Goal: Task Accomplishment & Management: Use online tool/utility

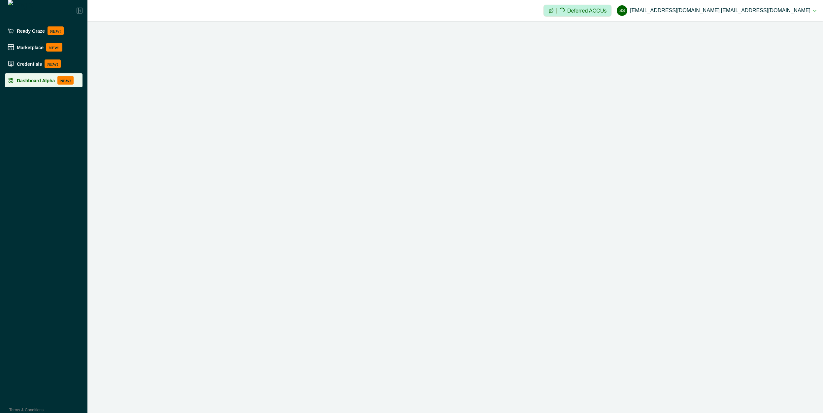
click at [37, 87] on li "Dashboard Alpha NEW!" at bounding box center [44, 80] width 78 height 14
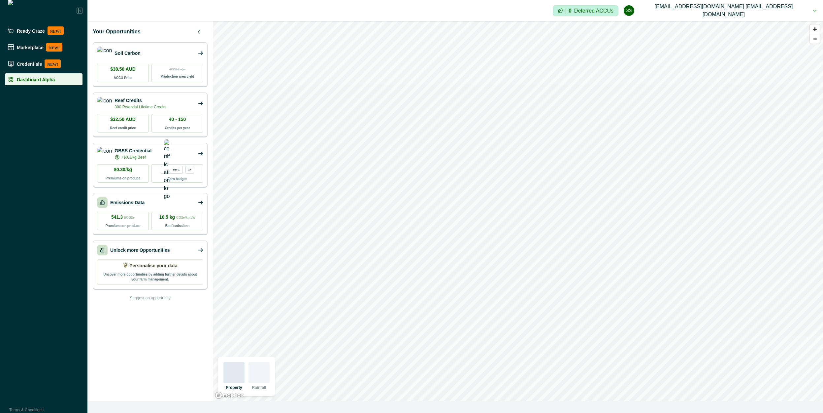
click at [173, 203] on div "Emissions Data" at bounding box center [150, 202] width 106 height 11
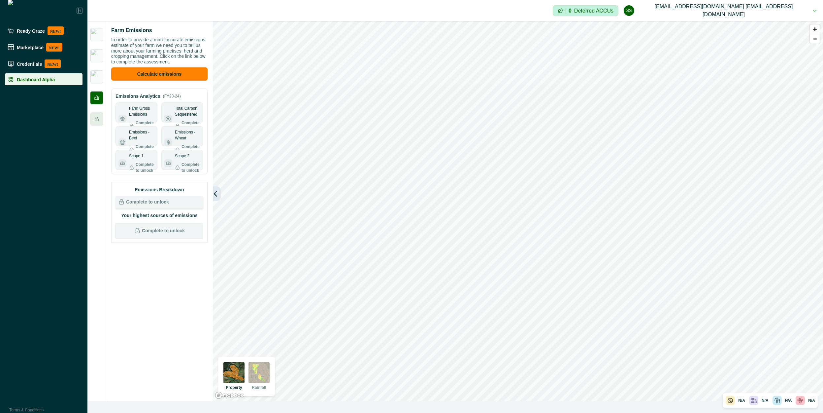
click at [215, 193] on icon "button" at bounding box center [215, 193] width 3 height 5
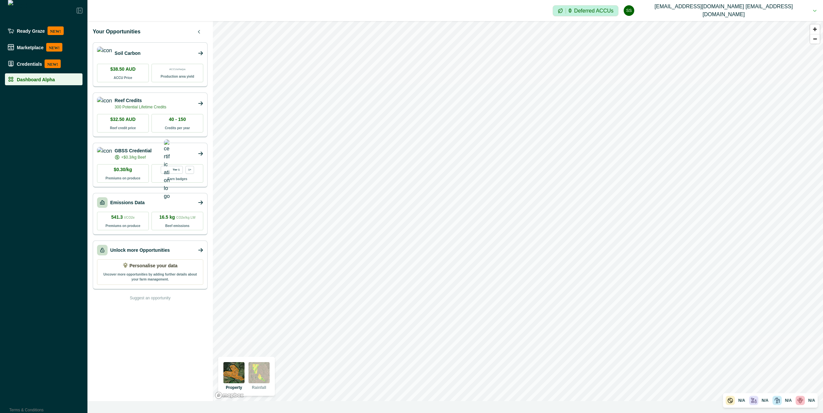
click at [156, 198] on div "Emissions Data" at bounding box center [150, 202] width 106 height 11
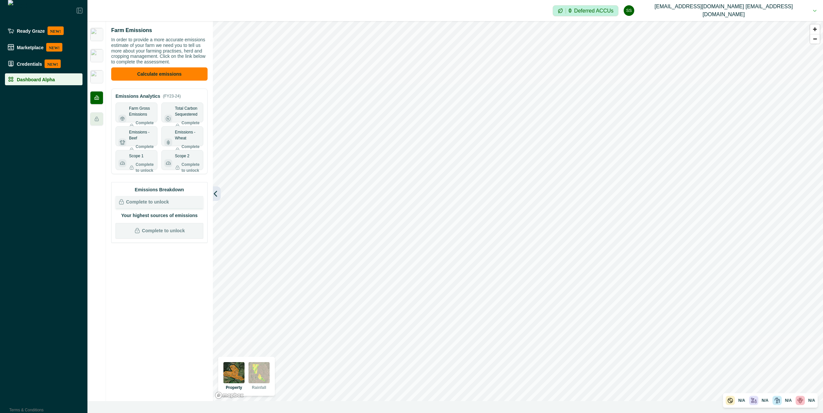
click at [214, 192] on icon "button" at bounding box center [215, 193] width 7 height 7
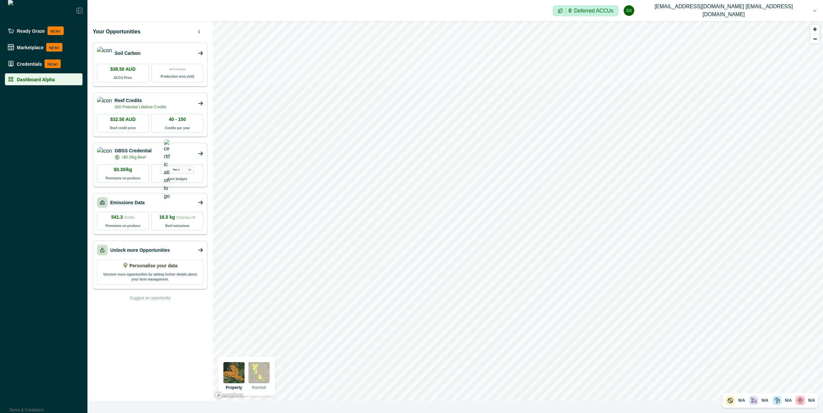
click at [152, 206] on div "Emissions Data" at bounding box center [150, 202] width 106 height 11
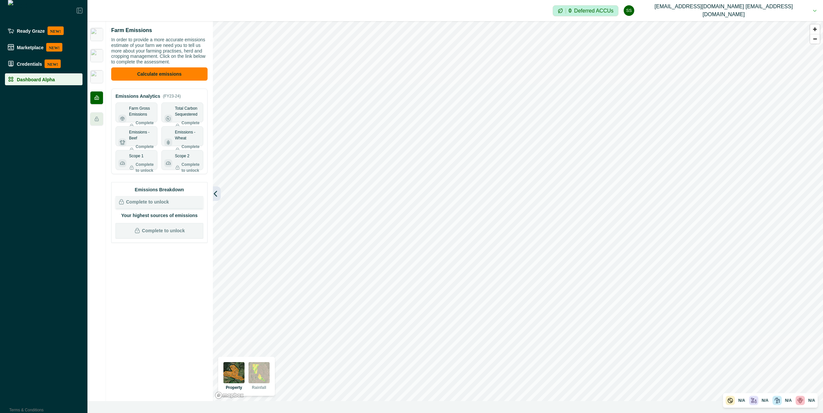
click at [215, 191] on icon "button" at bounding box center [215, 193] width 7 height 7
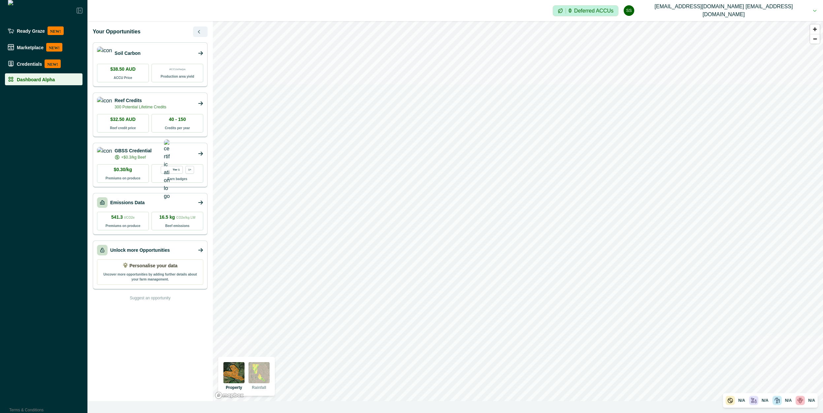
click at [201, 31] on icon "button" at bounding box center [199, 32] width 4 height 4
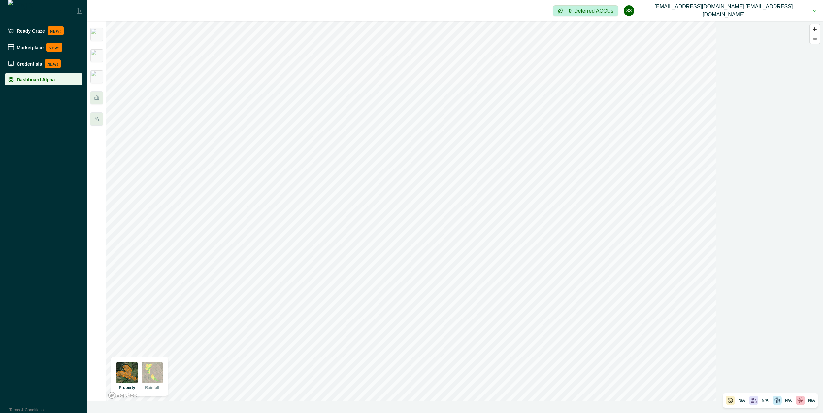
click at [81, 9] on icon at bounding box center [80, 11] width 6 height 6
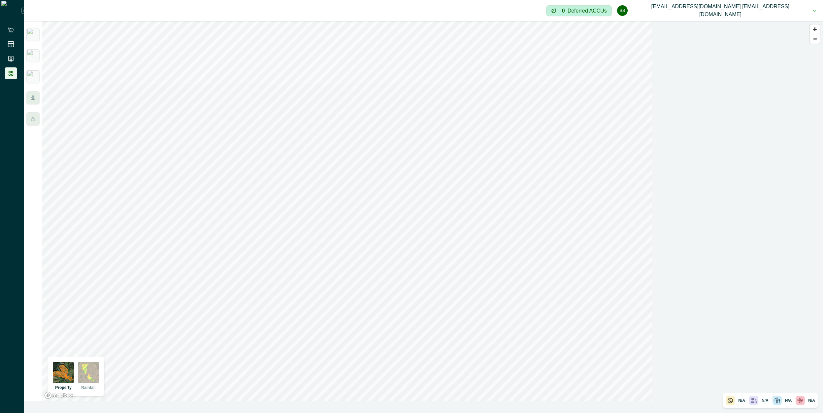
click at [21, 12] on icon at bounding box center [24, 11] width 6 height 6
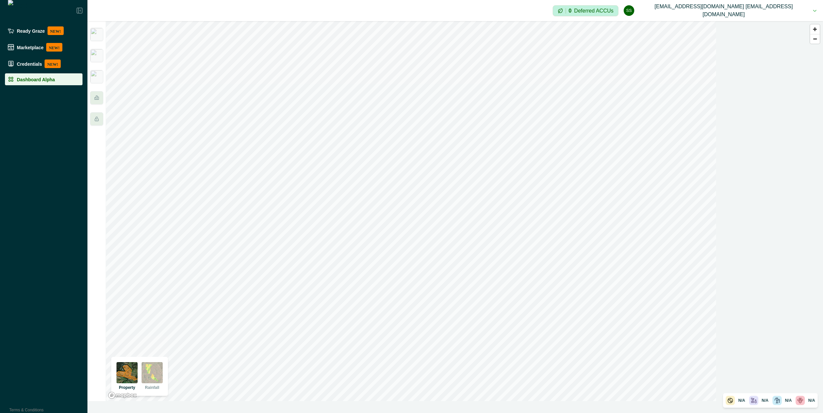
click at [76, 10] on div at bounding box center [43, 10] width 87 height 21
click at [77, 11] on icon at bounding box center [80, 11] width 6 height 6
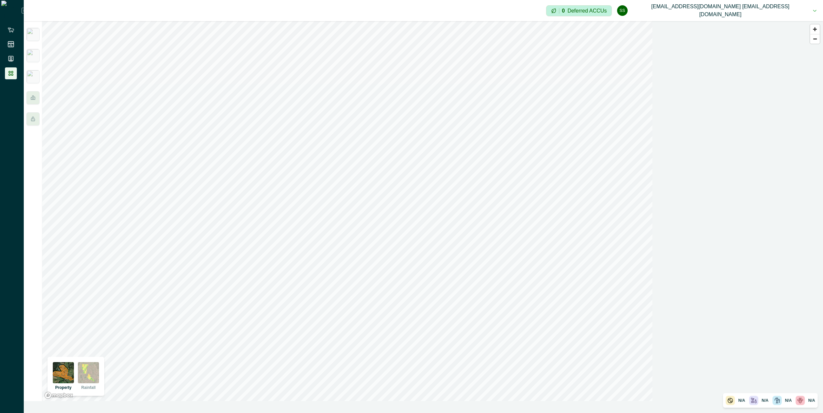
click at [22, 11] on icon at bounding box center [24, 10] width 5 height 5
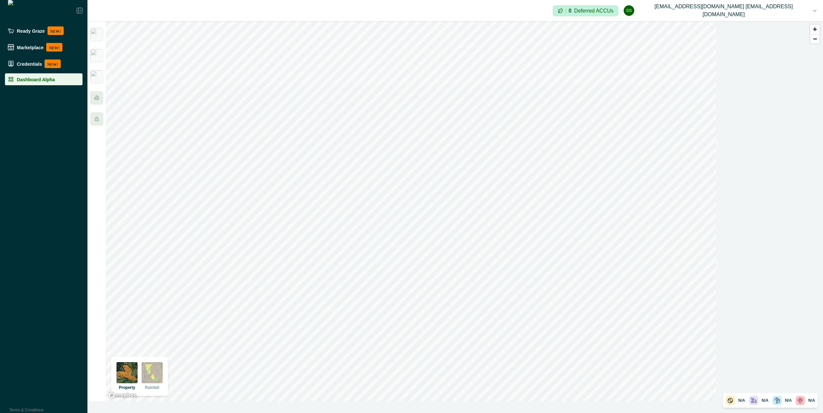
click at [78, 11] on icon at bounding box center [79, 10] width 5 height 5
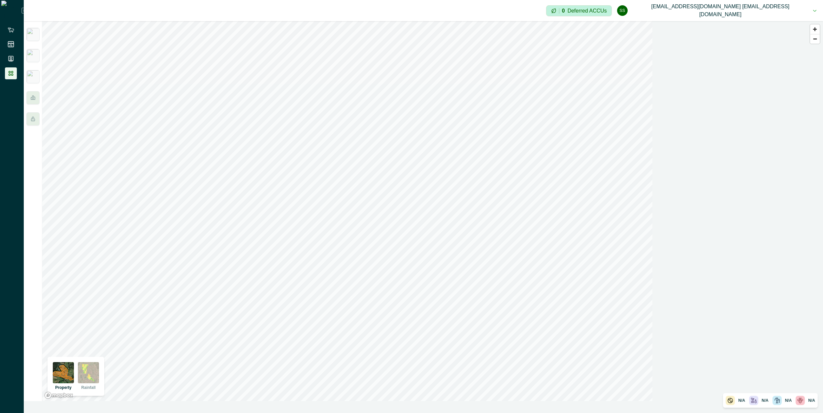
click at [21, 9] on icon at bounding box center [24, 11] width 6 height 6
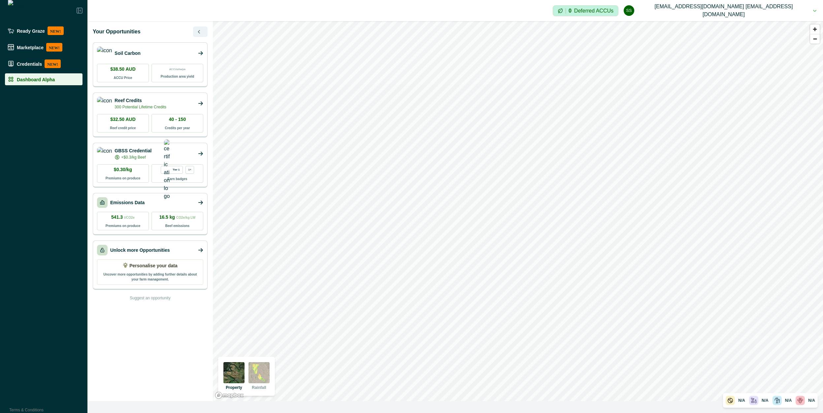
click at [198, 32] on icon "button" at bounding box center [199, 32] width 4 height 4
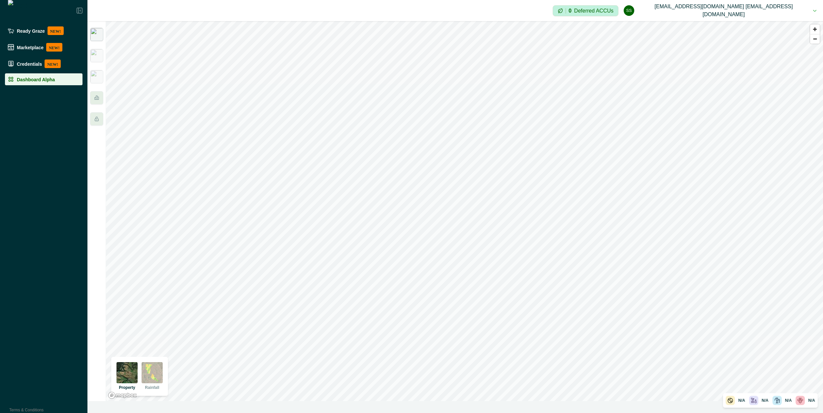
click at [99, 34] on img at bounding box center [96, 34] width 13 height 13
click at [98, 61] on img at bounding box center [96, 55] width 13 height 13
click at [99, 77] on img at bounding box center [96, 76] width 13 height 13
click at [99, 97] on icon at bounding box center [96, 97] width 4 height 4
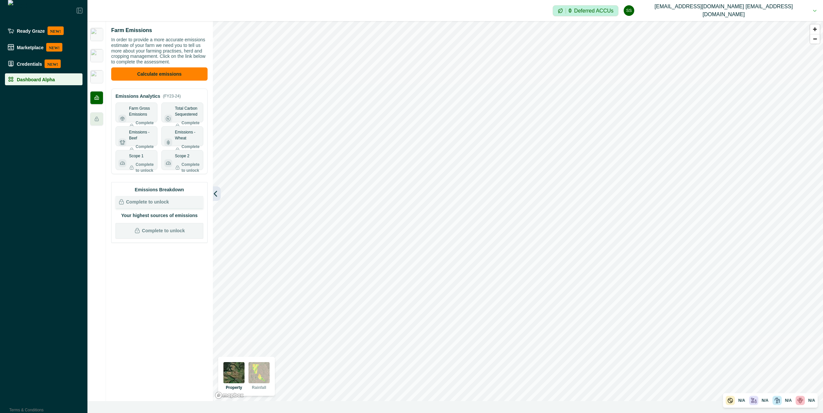
click at [218, 192] on icon "button" at bounding box center [215, 193] width 7 height 7
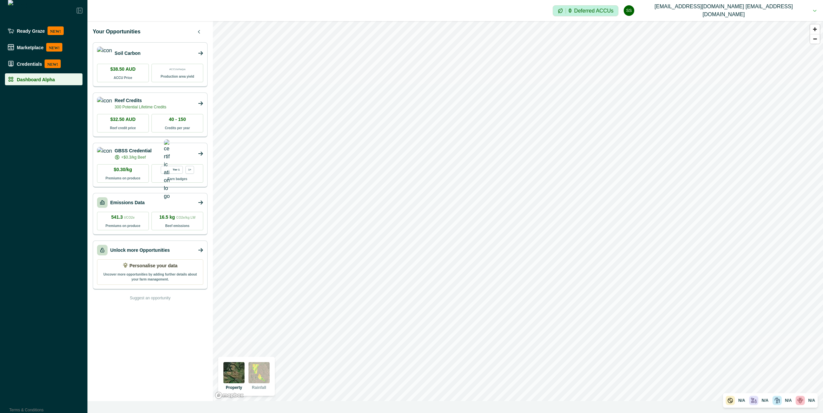
click at [81, 10] on icon at bounding box center [80, 11] width 6 height 6
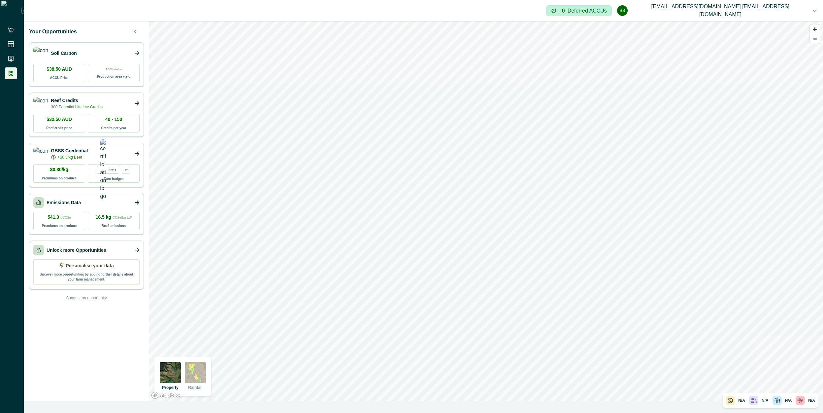
click at [137, 53] on icon at bounding box center [137, 53] width 5 height 4
click at [136, 106] on icon at bounding box center [136, 103] width 5 height 5
click at [106, 201] on div "Emissions Data" at bounding box center [86, 202] width 106 height 11
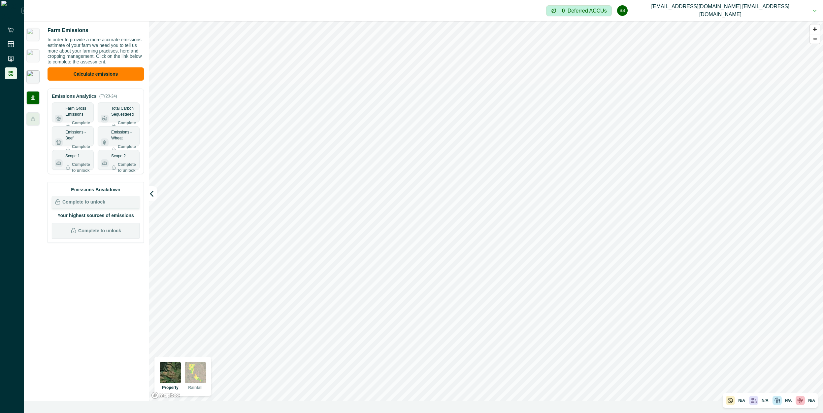
click at [38, 79] on img at bounding box center [32, 76] width 13 height 13
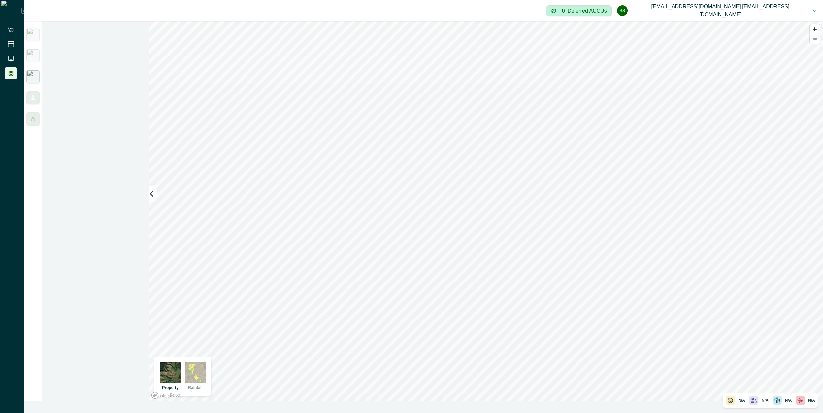
click at [36, 67] on div at bounding box center [33, 211] width 18 height 380
click at [34, 60] on img at bounding box center [32, 55] width 13 height 13
click at [35, 37] on img at bounding box center [32, 34] width 13 height 13
click at [35, 98] on icon at bounding box center [33, 97] width 4 height 4
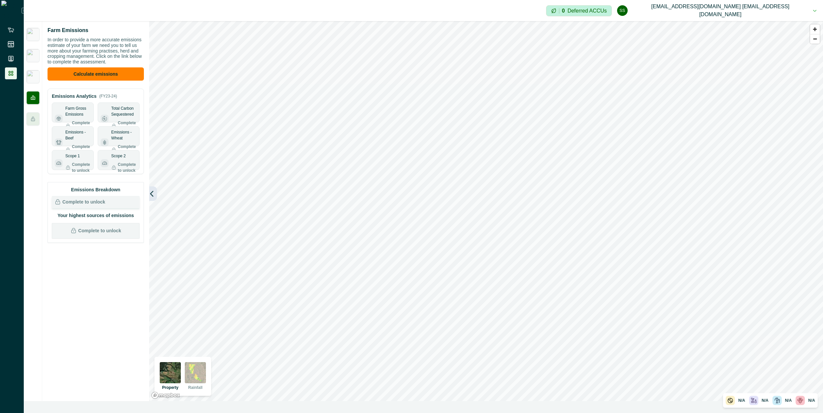
click at [154, 195] on icon "button" at bounding box center [152, 193] width 7 height 7
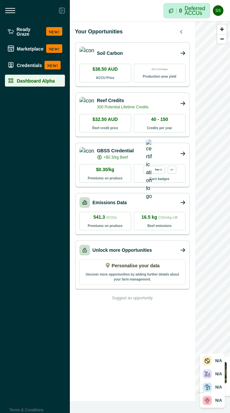
drag, startPoint x: 110, startPoint y: 31, endPoint x: 102, endPoint y: 31, distance: 7.9
click at [102, 31] on p "Your Opportunities" at bounding box center [99, 32] width 48 height 8
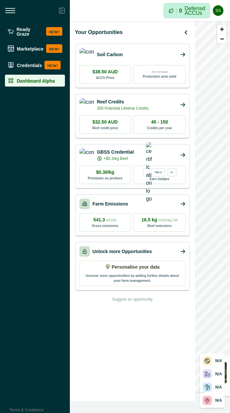
click at [152, 248] on link "Unlock more Opportunities" at bounding box center [122, 251] width 59 height 7
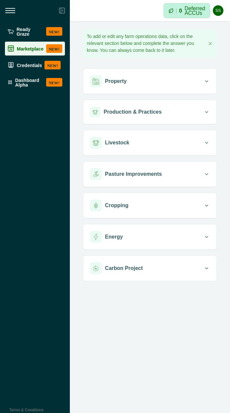
click at [17, 51] on div "Marketplace NEW!" at bounding box center [35, 48] width 55 height 9
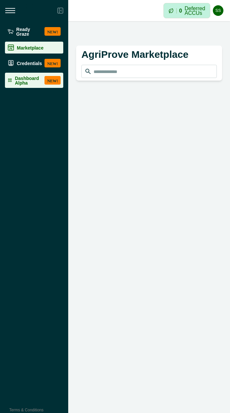
click at [26, 80] on p "Dashboard Alpha" at bounding box center [28, 80] width 27 height 10
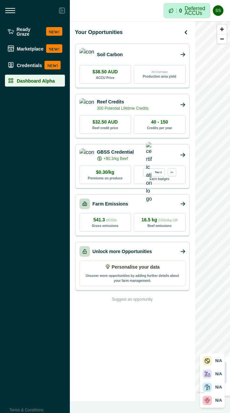
click at [118, 248] on link "Unlock more Opportunities" at bounding box center [122, 251] width 59 height 7
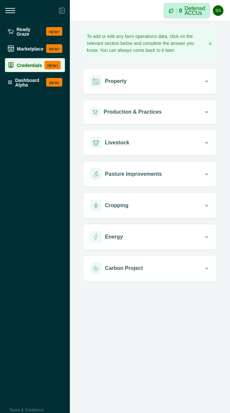
click at [28, 63] on p "Credentials" at bounding box center [29, 64] width 25 height 5
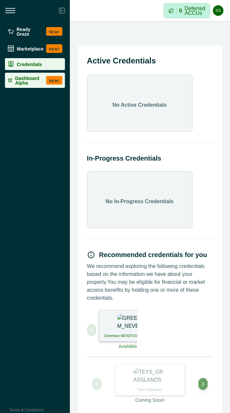
click at [37, 83] on p "Dashboard Alpha" at bounding box center [29, 80] width 28 height 10
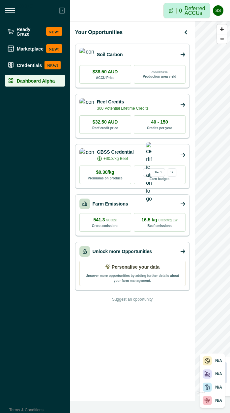
click at [117, 250] on link "Unlock more Opportunities" at bounding box center [122, 251] width 59 height 7
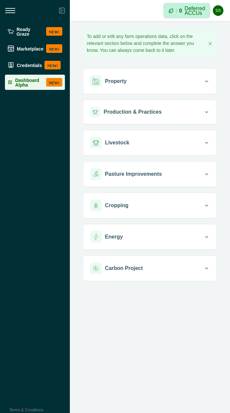
click at [22, 84] on p "Dashboard Alpha" at bounding box center [29, 82] width 28 height 10
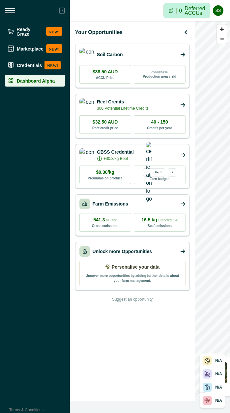
click at [117, 254] on link "Unlock more Opportunities" at bounding box center [122, 251] width 59 height 7
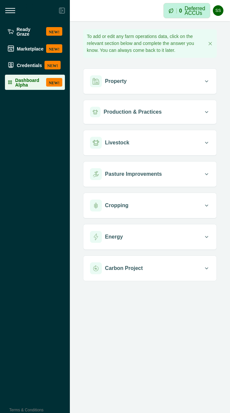
click at [32, 86] on li "Dashboard Alpha NEW!" at bounding box center [35, 82] width 60 height 15
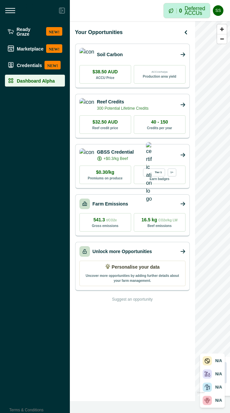
click at [122, 204] on link "Farm Emissions" at bounding box center [111, 203] width 36 height 7
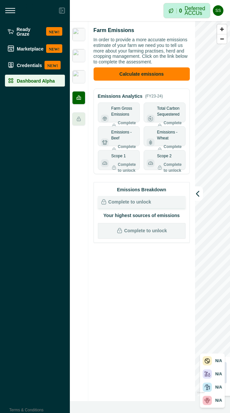
click at [84, 97] on div at bounding box center [78, 97] width 13 height 13
click at [51, 81] on p "Dashboard Alpha" at bounding box center [36, 80] width 38 height 5
drag, startPoint x: 44, startPoint y: 80, endPoint x: 56, endPoint y: 80, distance: 12.2
click at [44, 80] on p "Dashboard Alpha" at bounding box center [36, 80] width 38 height 5
click at [78, 97] on icon at bounding box center [79, 97] width 4 height 4
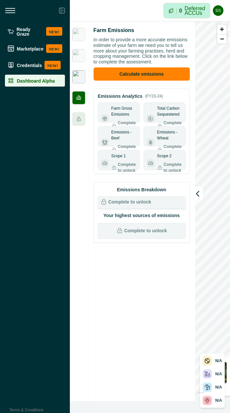
click at [78, 81] on img at bounding box center [78, 76] width 13 height 13
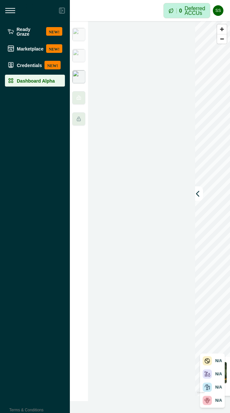
click at [78, 91] on div at bounding box center [79, 211] width 18 height 380
click at [79, 100] on icon at bounding box center [78, 97] width 5 height 5
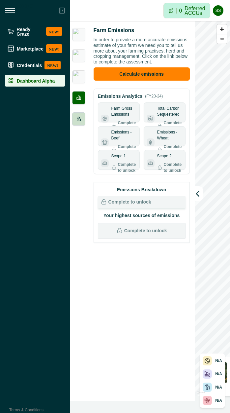
click at [78, 120] on icon at bounding box center [79, 119] width 4 height 4
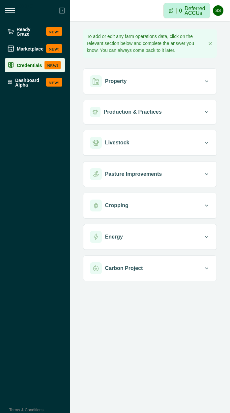
click at [18, 62] on p "Credentials" at bounding box center [29, 64] width 25 height 5
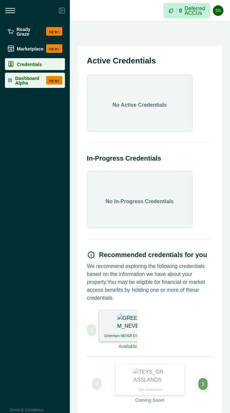
click at [22, 83] on li "Dashboard Alpha NEW!" at bounding box center [35, 80] width 60 height 15
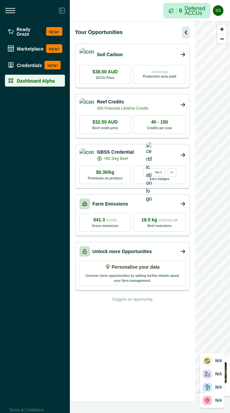
click at [185, 29] on icon "button" at bounding box center [186, 32] width 8 height 8
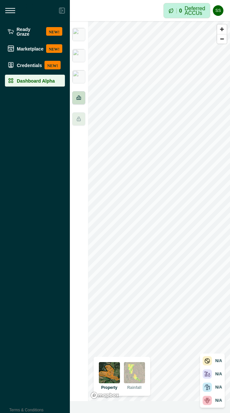
click at [79, 97] on icon at bounding box center [79, 97] width 4 height 4
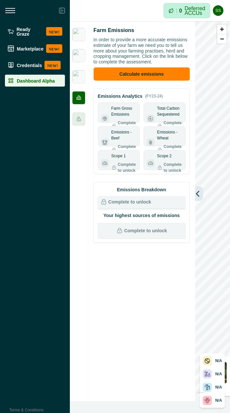
click at [197, 195] on icon "button" at bounding box center [198, 193] width 3 height 5
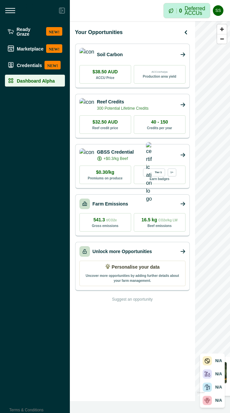
click at [152, 332] on div "Your Opportunities Soil Carbon $38.50 AUD ACCU Price ACCUs/ha/pa Production are…" at bounding box center [132, 211] width 125 height 380
click at [128, 207] on link "Farm Emissions" at bounding box center [111, 203] width 36 height 7
click at [128, 203] on link "Farm Emissions" at bounding box center [111, 203] width 36 height 7
click at [106, 203] on link "Farm Emissions" at bounding box center [111, 203] width 36 height 7
click at [120, 200] on link "Farm Emissions" at bounding box center [111, 203] width 36 height 7
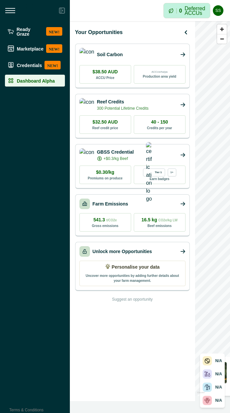
click at [112, 202] on link "Farm Emissions" at bounding box center [111, 203] width 36 height 7
click at [111, 201] on link "Farm Emissions" at bounding box center [111, 203] width 36 height 7
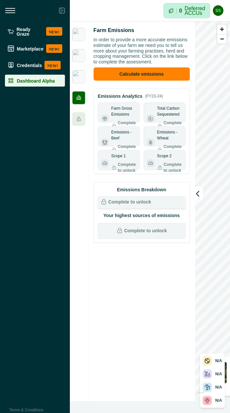
click at [82, 102] on div at bounding box center [78, 97] width 13 height 13
click at [200, 195] on icon "button" at bounding box center [198, 193] width 7 height 7
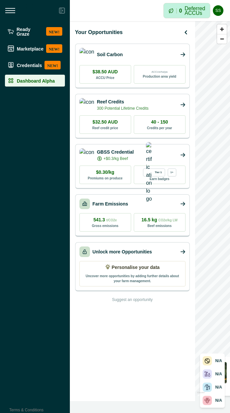
click at [126, 201] on div "Farm Emissions" at bounding box center [133, 203] width 106 height 11
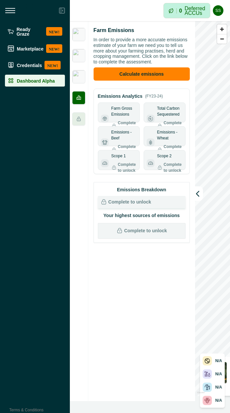
click at [62, 10] on icon at bounding box center [62, 11] width 6 height 6
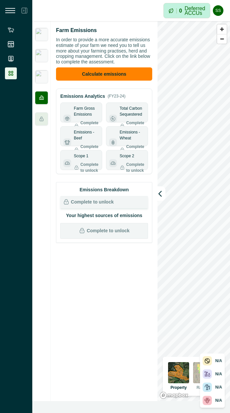
click at [15, 10] on icon at bounding box center [10, 11] width 10 height 10
drag, startPoint x: 14, startPoint y: 10, endPoint x: 30, endPoint y: 20, distance: 18.2
click at [21, 10] on icon at bounding box center [24, 11] width 6 height 6
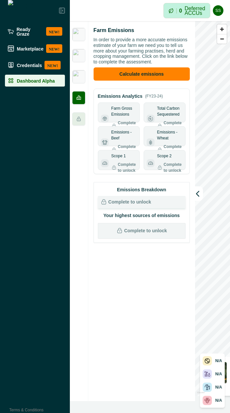
click at [103, 269] on div "Farm Emissions In order to provide a more accurate emissions estimate of your f…" at bounding box center [141, 211] width 107 height 380
click at [193, 195] on icon "button" at bounding box center [196, 193] width 7 height 7
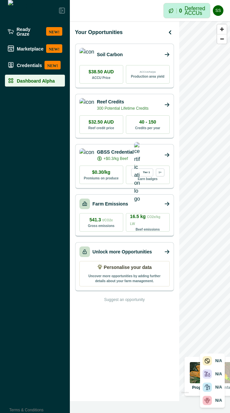
click at [133, 202] on div "Farm Emissions" at bounding box center [125, 203] width 90 height 11
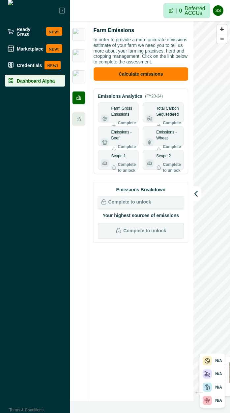
click at [145, 32] on div "Farm Emissions" at bounding box center [141, 30] width 95 height 8
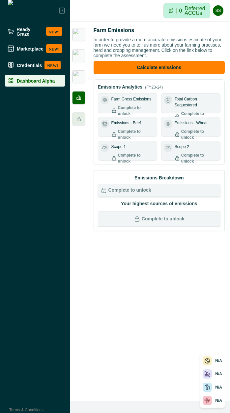
click at [145, 101] on p "Farm Gross Emissions" at bounding box center [132, 99] width 40 height 6
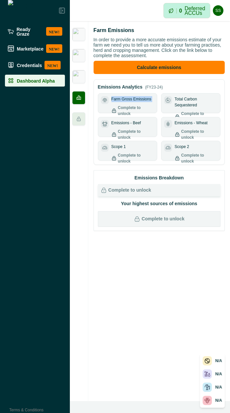
click at [145, 101] on p "Farm Gross Emissions" at bounding box center [132, 99] width 40 height 6
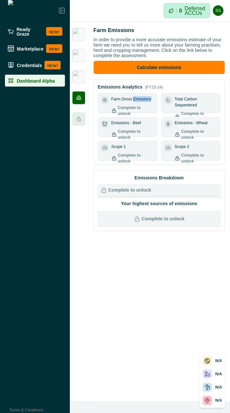
click at [145, 101] on p "Farm Gross Emissions" at bounding box center [132, 99] width 40 height 6
click at [114, 109] on icon at bounding box center [114, 110] width 5 height 5
click at [140, 295] on div "Farm Emissions In order to provide a more accurate emissions estimate of your f…" at bounding box center [159, 211] width 142 height 380
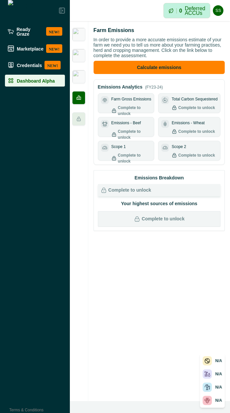
click at [131, 124] on p "Emissions - Beef" at bounding box center [127, 123] width 30 height 6
click at [135, 126] on p "Emissions - Beef" at bounding box center [125, 123] width 27 height 6
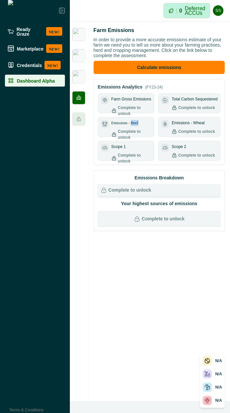
click at [135, 126] on p "Emissions - Beef" at bounding box center [125, 123] width 27 height 6
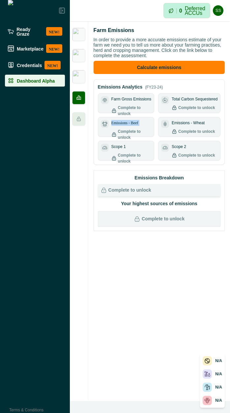
click at [135, 126] on p "Emissions - Beef" at bounding box center [125, 123] width 27 height 6
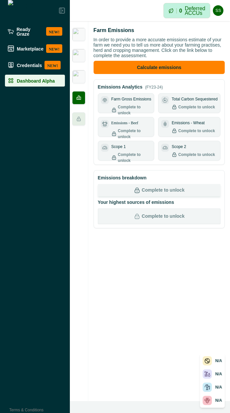
click at [148, 189] on p "Complete to unlock" at bounding box center [163, 190] width 43 height 7
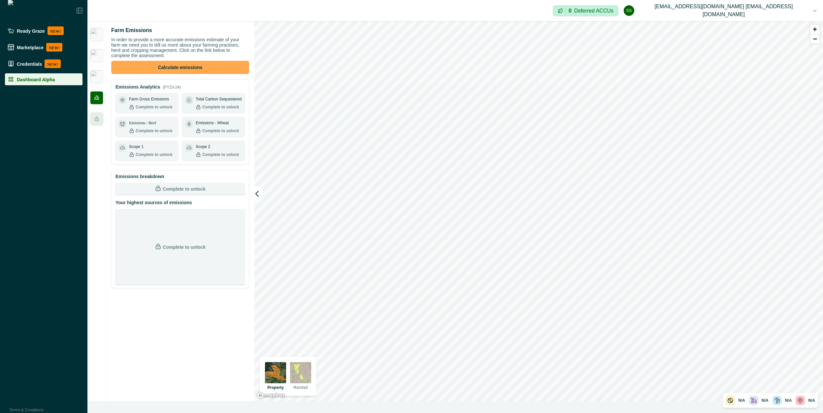
click at [206, 70] on button "Calculate emissions" at bounding box center [180, 67] width 138 height 13
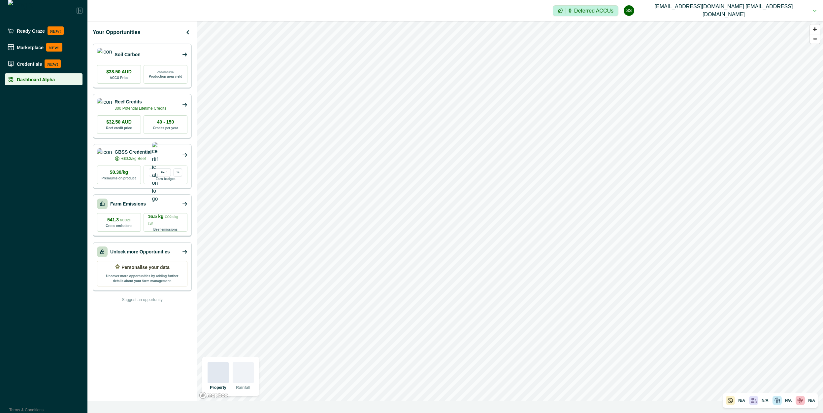
click at [141, 205] on p "Farm Emissions" at bounding box center [128, 203] width 36 height 7
click at [166, 203] on div "Farm Emissions" at bounding box center [142, 203] width 90 height 11
drag, startPoint x: 131, startPoint y: 206, endPoint x: 134, endPoint y: 204, distance: 4.2
click at [131, 206] on p "Farm Emissions" at bounding box center [128, 203] width 36 height 7
click at [132, 204] on p "Farm Emissions" at bounding box center [128, 203] width 36 height 7
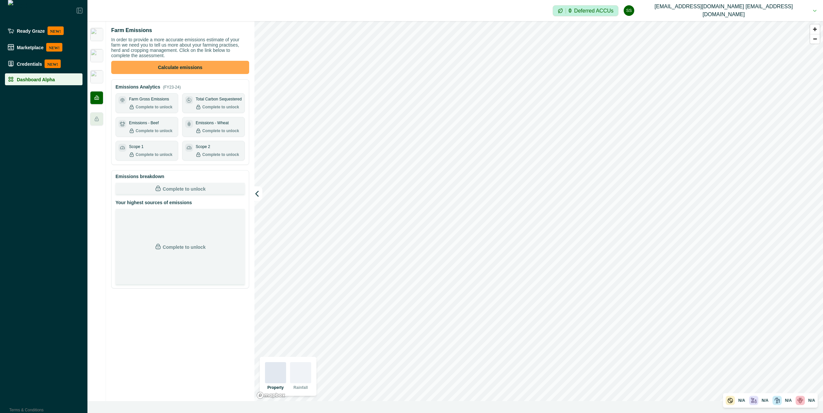
click at [191, 65] on button "Calculate emissions" at bounding box center [180, 67] width 138 height 13
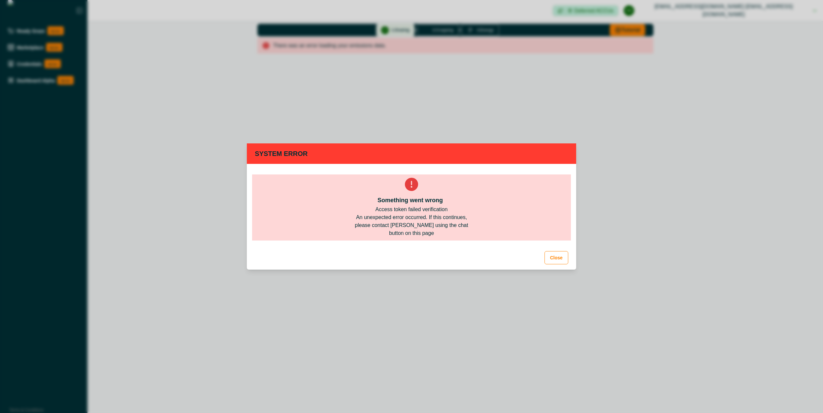
drag, startPoint x: 406, startPoint y: 237, endPoint x: 410, endPoint y: 233, distance: 5.6
click at [407, 237] on div "Something went wrong Access token failed verification An unexpected error occur…" at bounding box center [411, 207] width 319 height 66
click at [411, 231] on div "An unexpected error occurred. If this continues, please contact [PERSON_NAME] u…" at bounding box center [411, 225] width 127 height 24
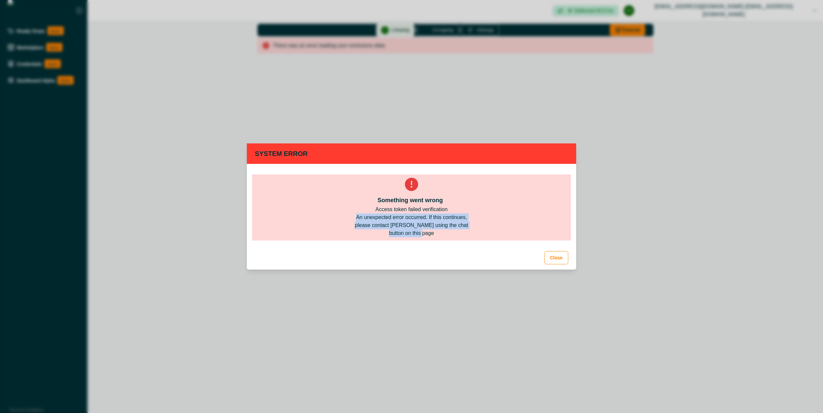
click at [411, 231] on div "An unexpected error occurred. If this continues, please contact [PERSON_NAME] u…" at bounding box center [411, 225] width 127 height 24
click at [411, 193] on div "Something went wrong Access token failed verification An unexpected error occur…" at bounding box center [411, 207] width 319 height 66
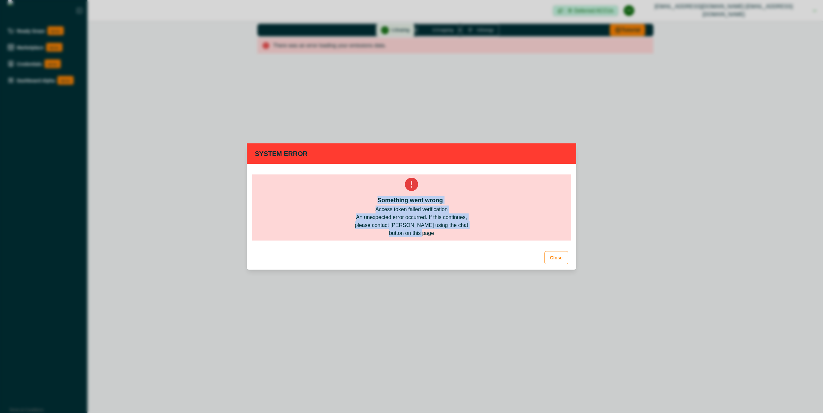
drag, startPoint x: 424, startPoint y: 193, endPoint x: 440, endPoint y: 242, distance: 51.9
click at [411, 242] on div "Something went wrong Access token failed verification An unexpected error occur…" at bounding box center [412, 207] width 330 height 77
drag, startPoint x: 440, startPoint y: 242, endPoint x: 562, endPoint y: 248, distance: 122.6
click at [411, 243] on div "Something went wrong Access token failed verification An unexpected error occur…" at bounding box center [412, 207] width 330 height 77
drag, startPoint x: 560, startPoint y: 259, endPoint x: 469, endPoint y: 209, distance: 103.6
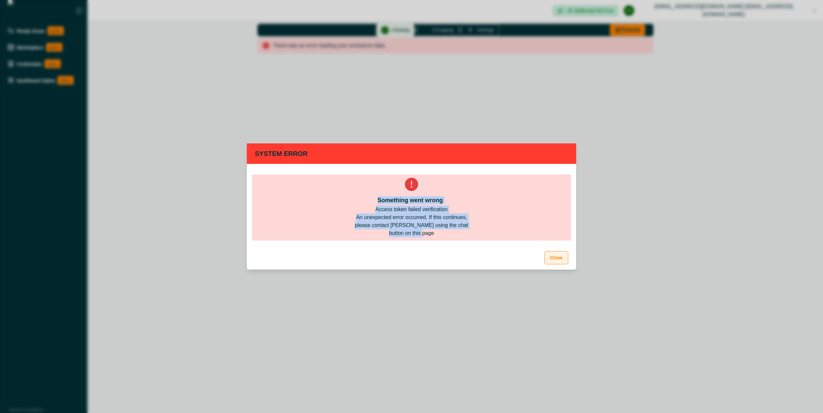
click at [411, 259] on button "Close" at bounding box center [557, 257] width 24 height 13
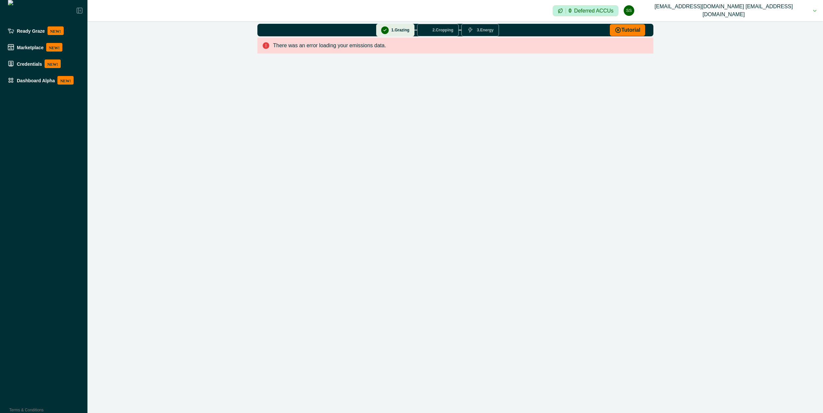
click at [411, 181] on div "Impersonation Mode 0 Deferred ACCUs ss scp@agriprove.io scp@agriprove.io Sign o…" at bounding box center [455, 206] width 736 height 413
click at [354, 53] on div "There was an error loading your emissions data." at bounding box center [456, 46] width 396 height 16
click at [355, 53] on div "There was an error loading your emissions data." at bounding box center [456, 46] width 396 height 16
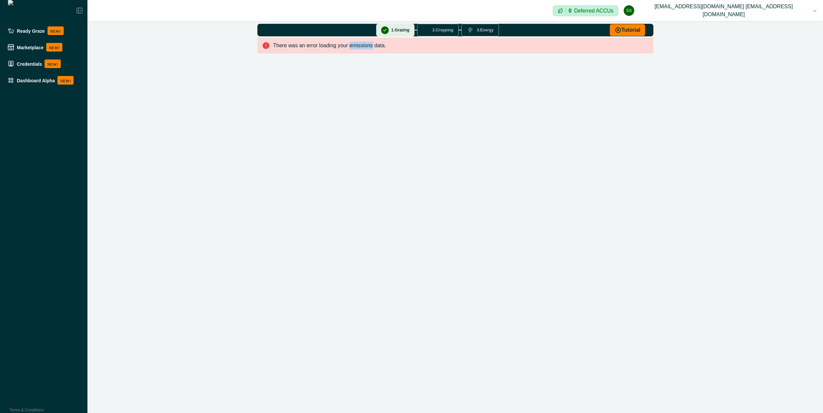
click at [355, 53] on div "There was an error loading your emissions data." at bounding box center [456, 46] width 396 height 16
click at [392, 122] on div "Impersonation Mode 0 Deferred ACCUs ss scp@agriprove.io scp@agriprove.io Sign o…" at bounding box center [455, 206] width 736 height 413
click at [269, 163] on div "Impersonation Mode 0 Deferred ACCUs ss scp@agriprove.io scp@agriprove.io Sign o…" at bounding box center [455, 206] width 736 height 413
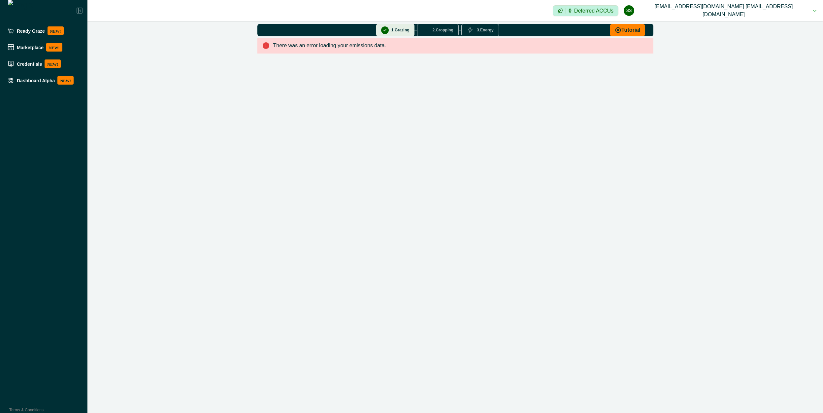
click at [362, 96] on div "Impersonation Mode 0 Deferred ACCUs ss scp@agriprove.io scp@agriprove.io Sign o…" at bounding box center [455, 206] width 736 height 413
click at [27, 85] on li "Dashboard Alpha NEW!" at bounding box center [44, 80] width 78 height 14
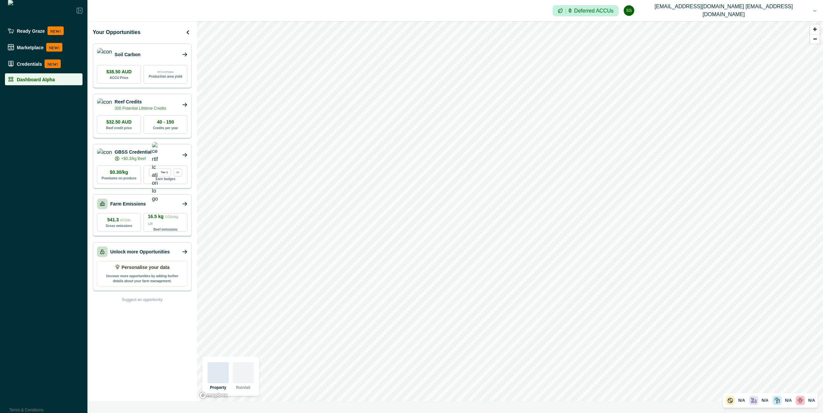
click at [141, 205] on p "Farm Emissions" at bounding box center [128, 203] width 36 height 7
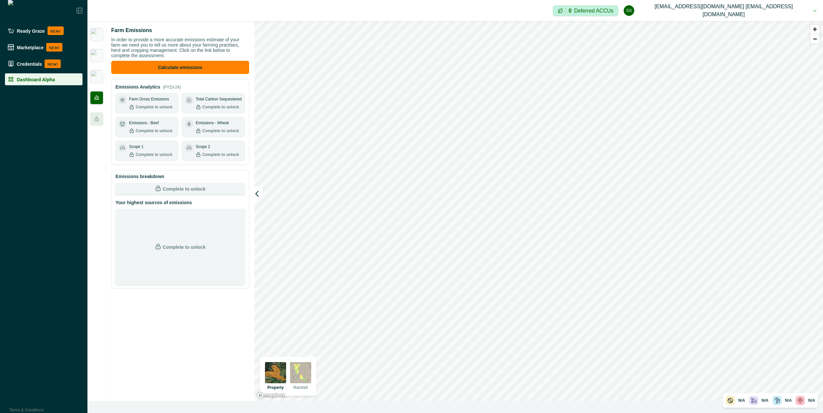
click at [194, 50] on p "In order to provide a more accurate emissions estimate of your farm we need you…" at bounding box center [180, 47] width 138 height 21
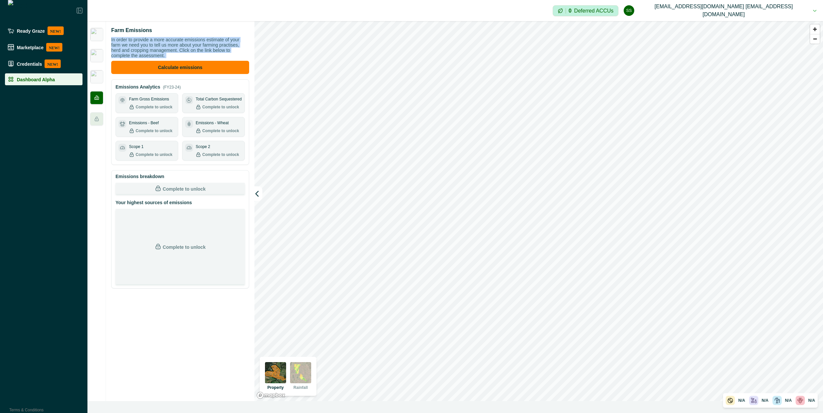
click at [194, 50] on p "In order to provide a more accurate emissions estimate of your farm we need you…" at bounding box center [180, 47] width 138 height 21
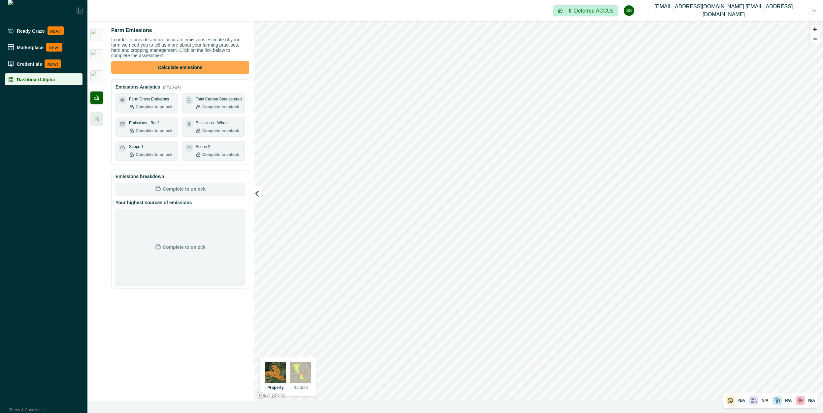
click at [194, 69] on button "Calculate emissions" at bounding box center [180, 67] width 138 height 13
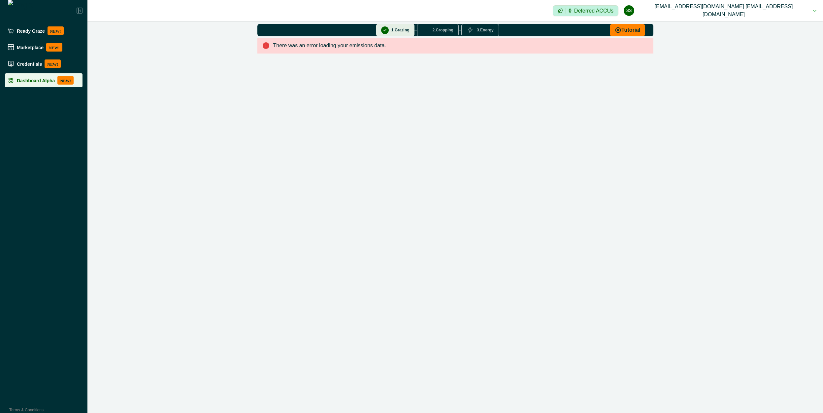
click at [57, 84] on p "NEW!" at bounding box center [65, 80] width 16 height 9
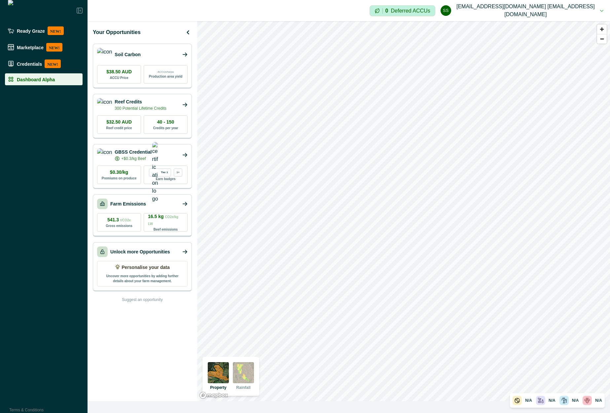
click at [145, 199] on div "Farm Emissions" at bounding box center [142, 203] width 90 height 11
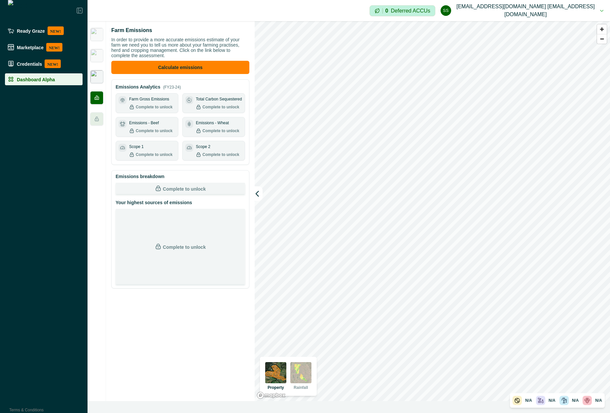
click at [97, 76] on img at bounding box center [96, 76] width 13 height 13
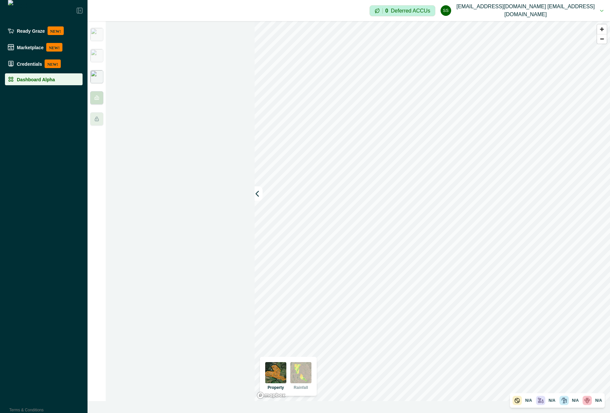
click at [100, 98] on div at bounding box center [96, 97] width 13 height 13
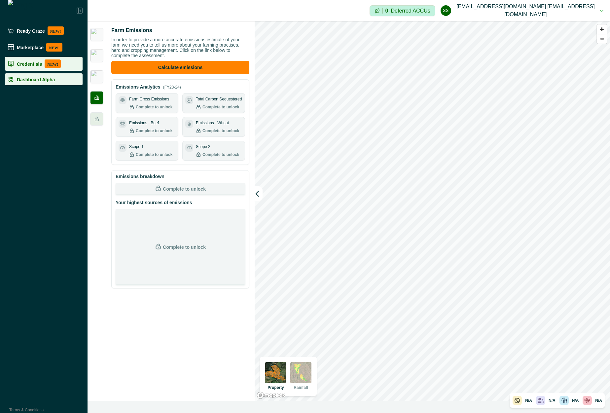
click at [32, 66] on p "Credentials" at bounding box center [29, 63] width 25 height 5
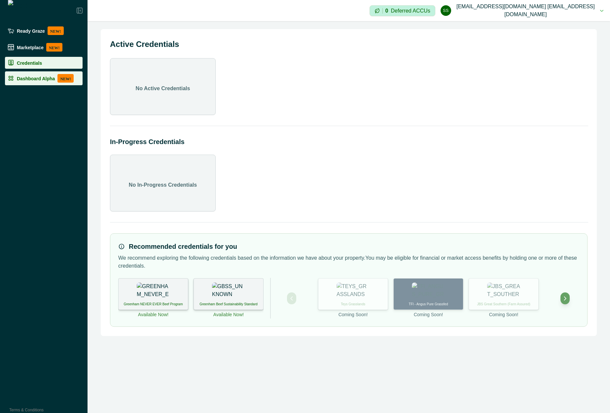
click at [34, 83] on li "Dashboard Alpha NEW!" at bounding box center [44, 78] width 78 height 14
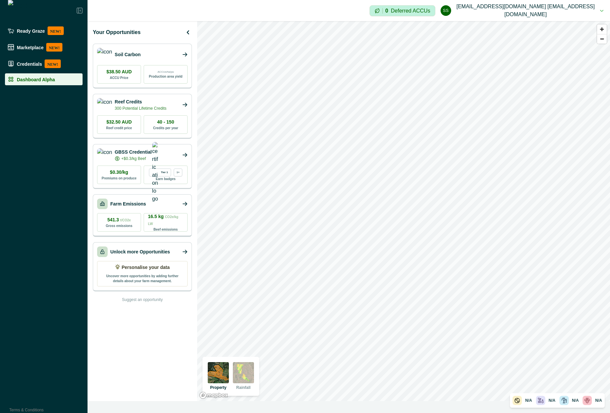
click at [151, 205] on div "Farm Emissions" at bounding box center [142, 203] width 90 height 11
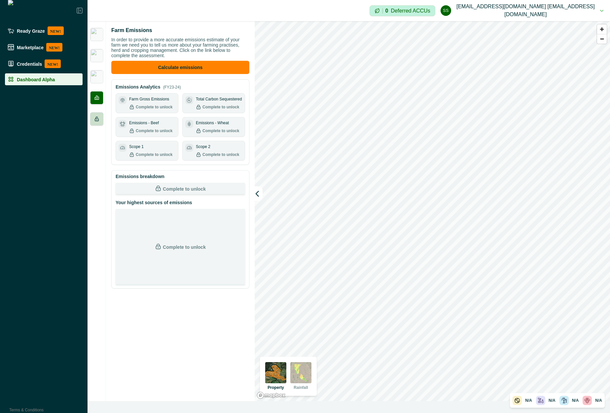
click at [101, 117] on div at bounding box center [96, 118] width 13 height 13
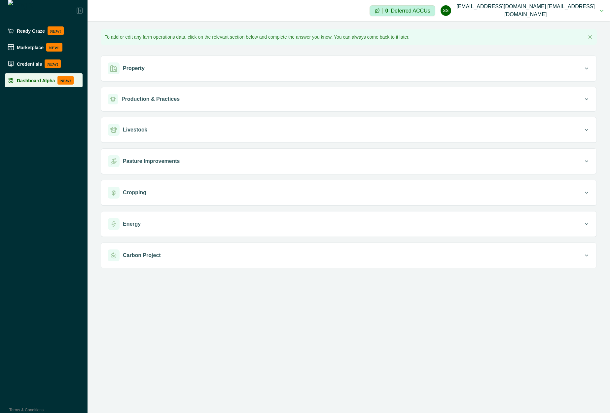
click at [27, 79] on p "Dashboard Alpha" at bounding box center [36, 80] width 38 height 5
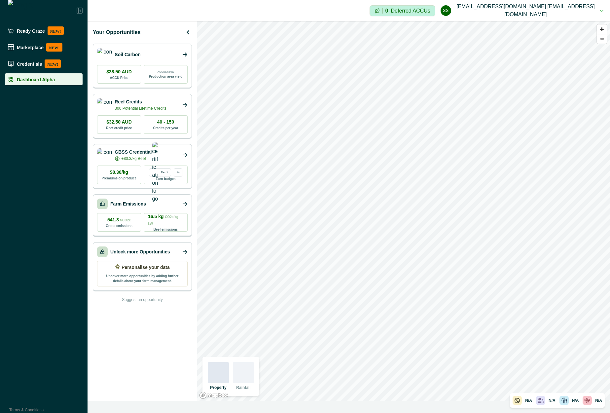
click at [133, 198] on div "Farm Emissions 541.3 t/CO2e Gross emissions 16.5 kg CO2e/kg LW Beef emissions" at bounding box center [142, 215] width 99 height 43
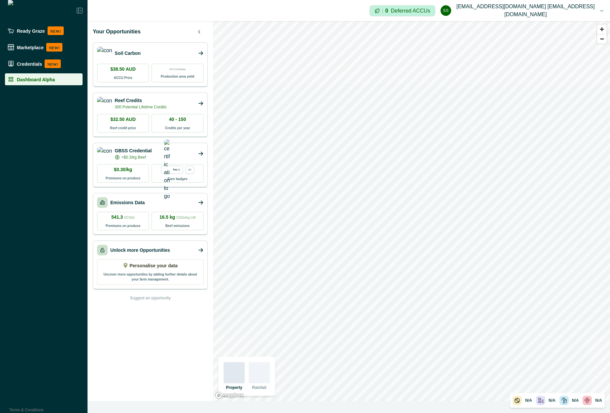
click at [144, 197] on div "Emissions Data" at bounding box center [150, 202] width 106 height 11
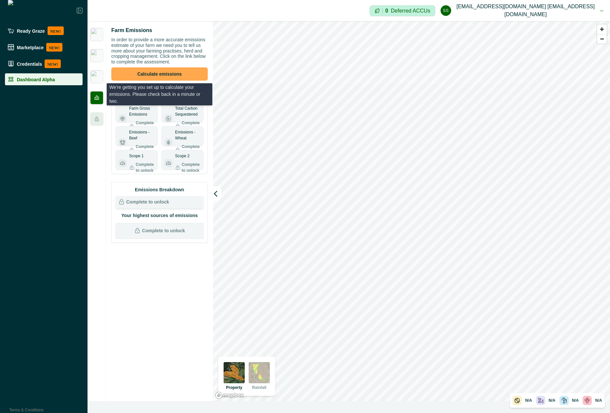
click at [166, 77] on button "Calculate emissions" at bounding box center [159, 73] width 96 height 13
click at [163, 69] on button "Calculate emissions" at bounding box center [159, 73] width 96 height 13
click at [163, 77] on button "Calculate emissions" at bounding box center [159, 73] width 96 height 13
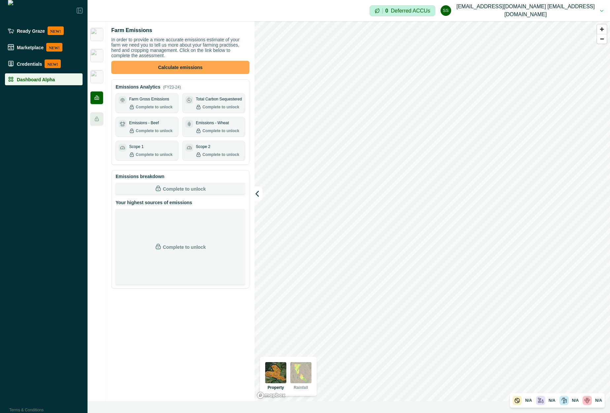
click at [208, 66] on button "Calculate emissions" at bounding box center [180, 67] width 138 height 13
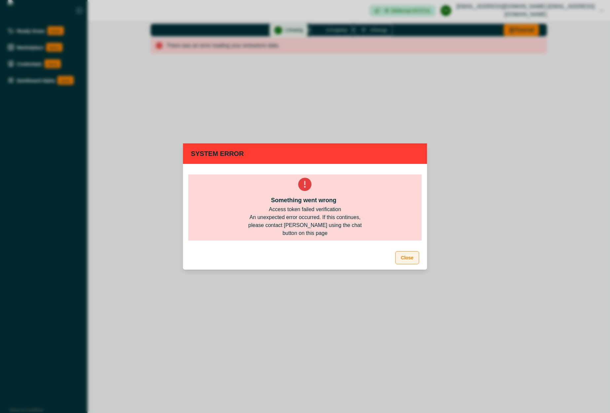
click at [418, 259] on button "Close" at bounding box center [407, 257] width 24 height 13
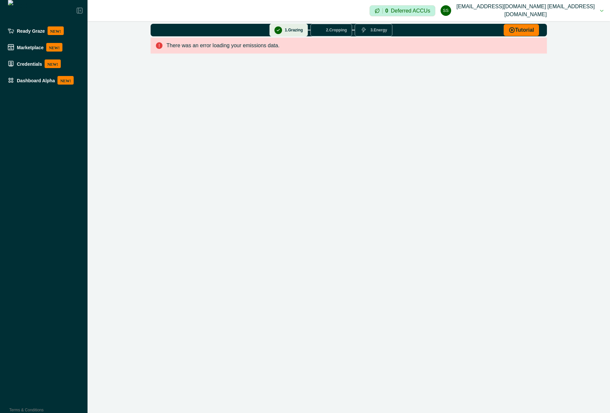
click at [44, 84] on div "Dashboard Alpha NEW!" at bounding box center [44, 80] width 72 height 9
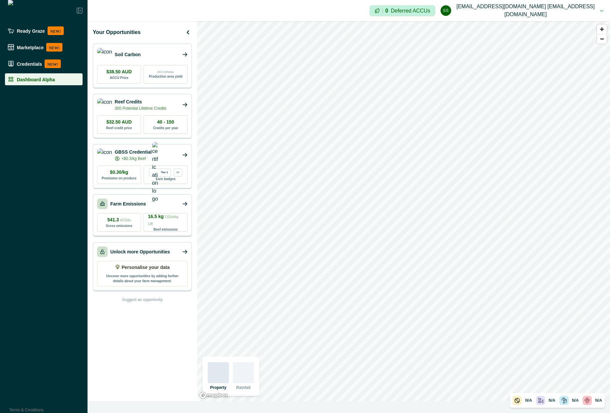
click at [142, 206] on div "Farm Emissions" at bounding box center [142, 203] width 90 height 11
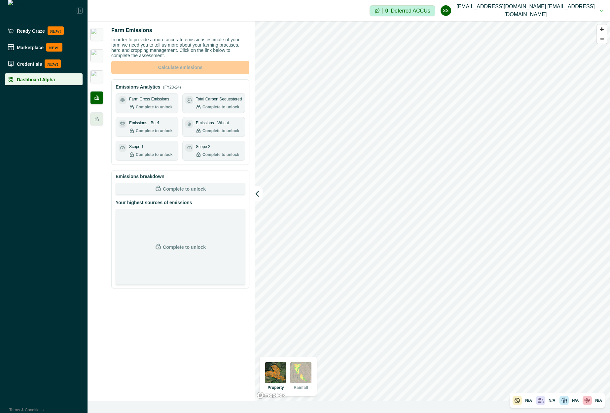
click at [81, 79] on li "Dashboard Alpha" at bounding box center [44, 79] width 78 height 12
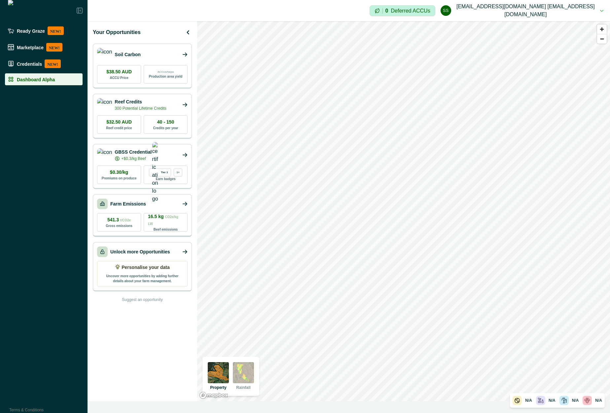
click at [147, 202] on div "Farm Emissions" at bounding box center [142, 203] width 90 height 11
click at [149, 202] on div "Farm Emissions" at bounding box center [142, 203] width 90 height 11
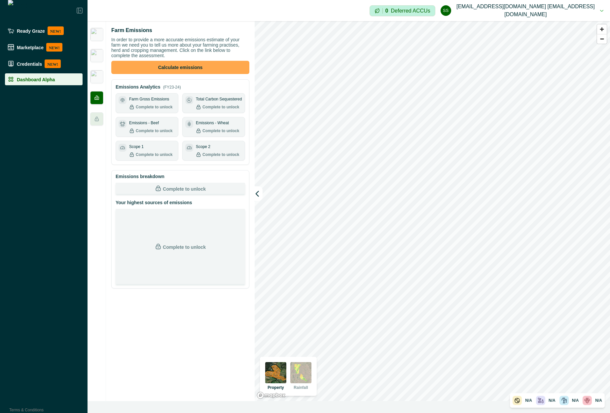
click at [183, 66] on button "Calculate emissions" at bounding box center [180, 67] width 138 height 13
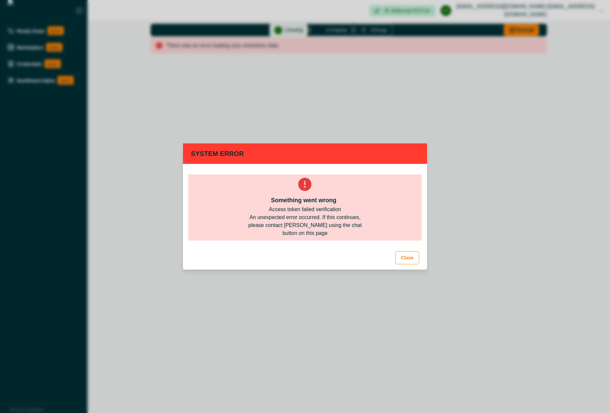
click at [301, 211] on div "Access token failed verification" at bounding box center [305, 209] width 72 height 8
drag, startPoint x: 301, startPoint y: 211, endPoint x: 308, endPoint y: 240, distance: 30.2
click at [308, 240] on div "Something went wrong Access token failed verification An unexpected error occur…" at bounding box center [304, 207] width 233 height 66
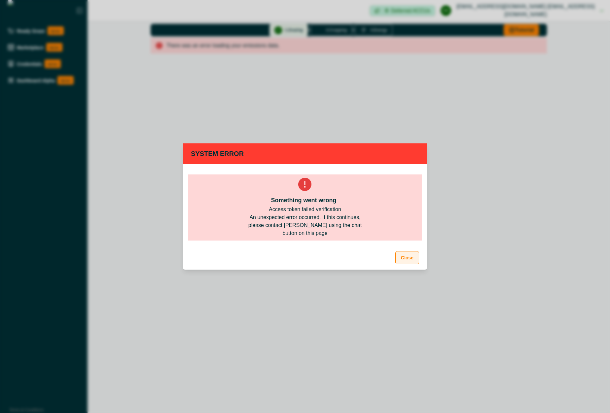
click at [415, 260] on button "Close" at bounding box center [407, 257] width 24 height 13
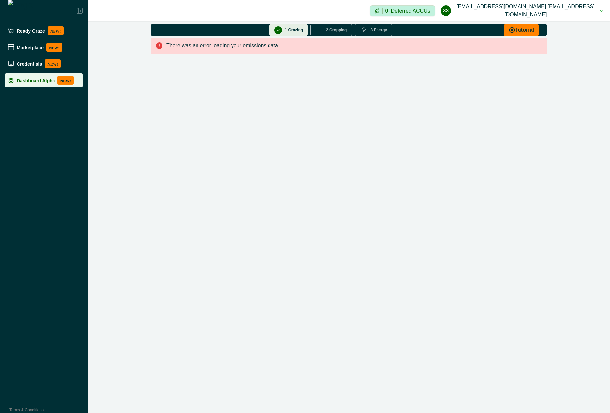
click at [40, 76] on li "Dashboard Alpha NEW!" at bounding box center [44, 80] width 78 height 14
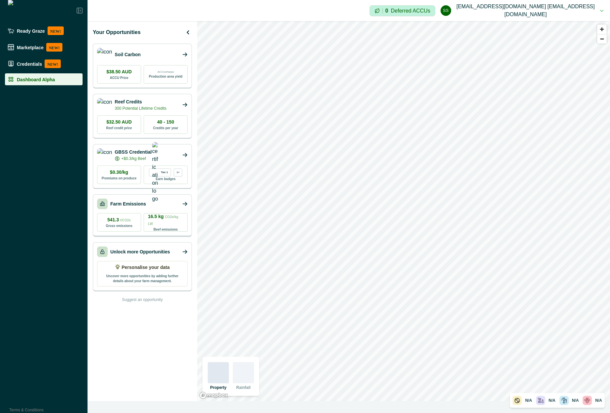
click at [137, 202] on p "Farm Emissions" at bounding box center [128, 203] width 36 height 7
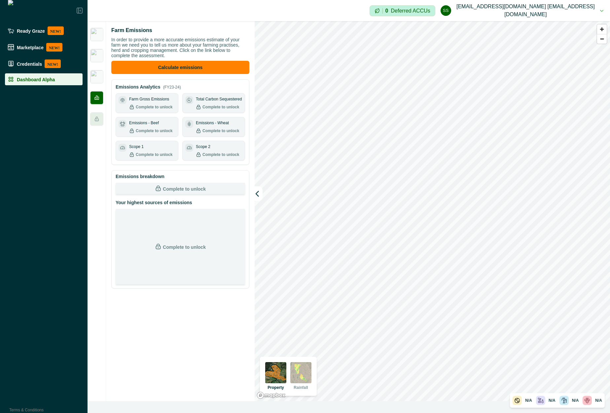
click at [185, 188] on p "Complete to unlock" at bounding box center [184, 188] width 43 height 8
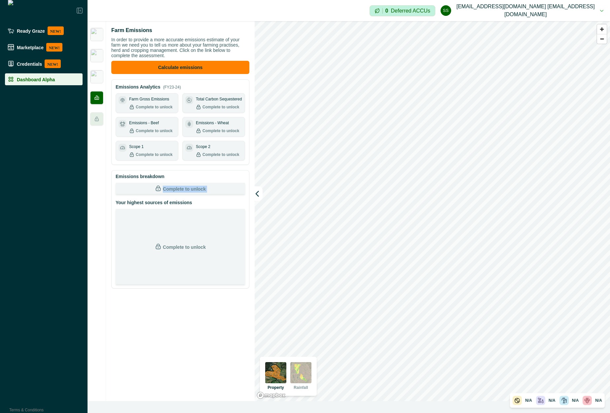
click at [185, 188] on p "Complete to unlock" at bounding box center [184, 188] width 43 height 8
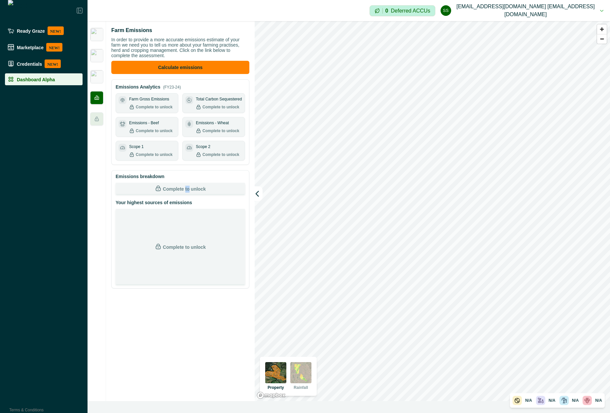
click at [185, 188] on p "Complete to unlock" at bounding box center [184, 188] width 43 height 8
drag, startPoint x: 185, startPoint y: 188, endPoint x: 191, endPoint y: 149, distance: 39.0
click at [191, 149] on div "Farm Emissions In order to provide a more accurate emissions estimate of your f…" at bounding box center [180, 157] width 138 height 262
click at [191, 149] on icon at bounding box center [189, 147] width 5 height 3
click at [163, 135] on div "Emissions - Beef Complete to unlock" at bounding box center [147, 126] width 62 height 19
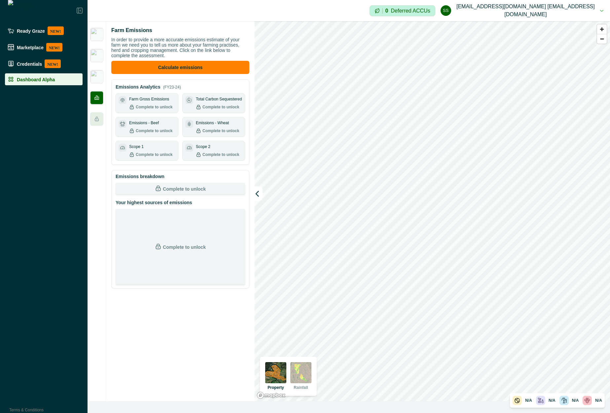
click at [163, 135] on div "Emissions - Beef Complete to unlock" at bounding box center [147, 126] width 62 height 19
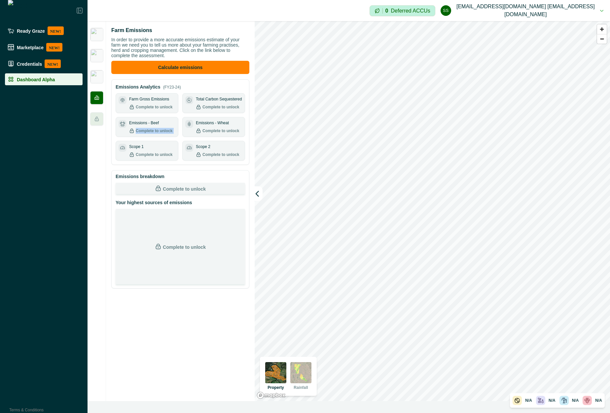
click at [163, 135] on div "Emissions - Beef Complete to unlock" at bounding box center [147, 126] width 62 height 19
